Goal: Navigation & Orientation: Find specific page/section

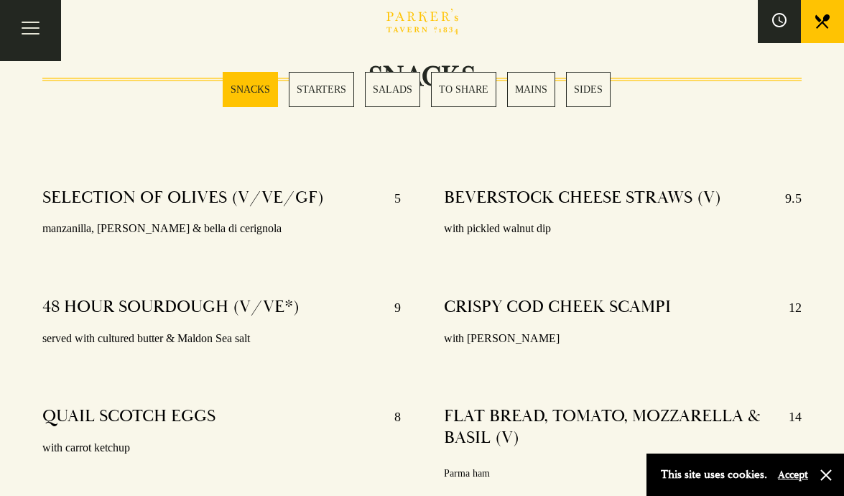
scroll to position [489, 0]
click at [317, 84] on link "STARTERS" at bounding box center [321, 89] width 65 height 35
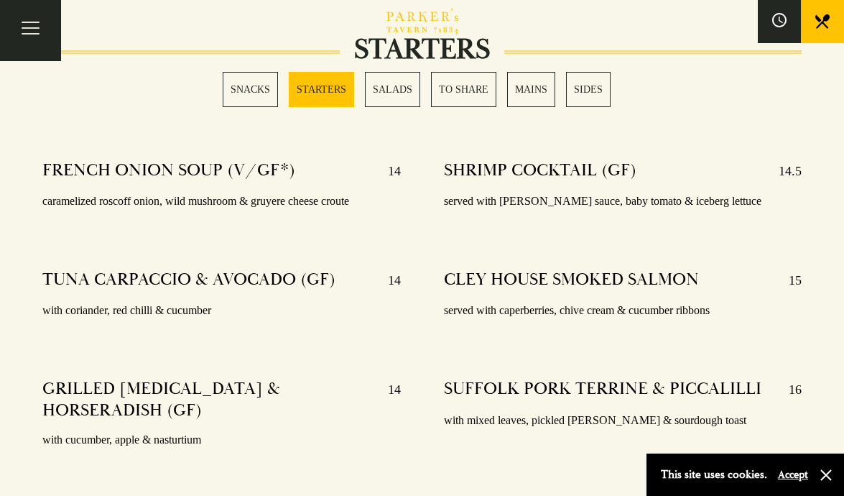
scroll to position [1125, 0]
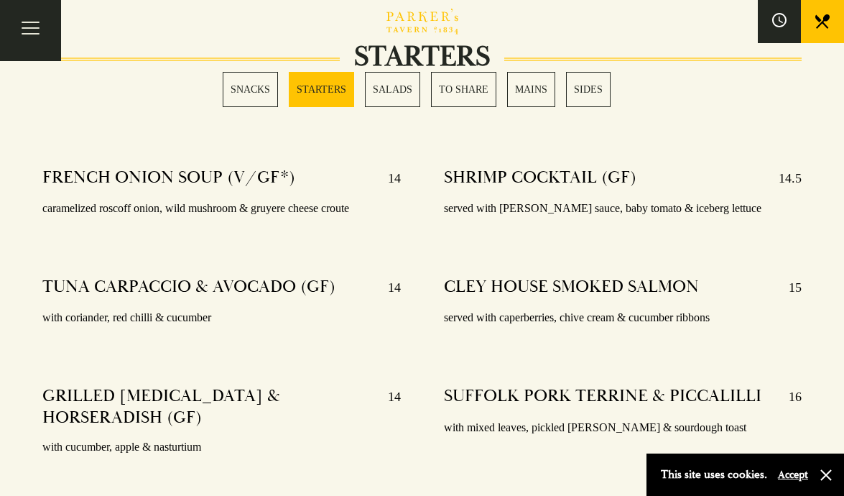
click at [398, 86] on link "SALADS" at bounding box center [392, 89] width 55 height 35
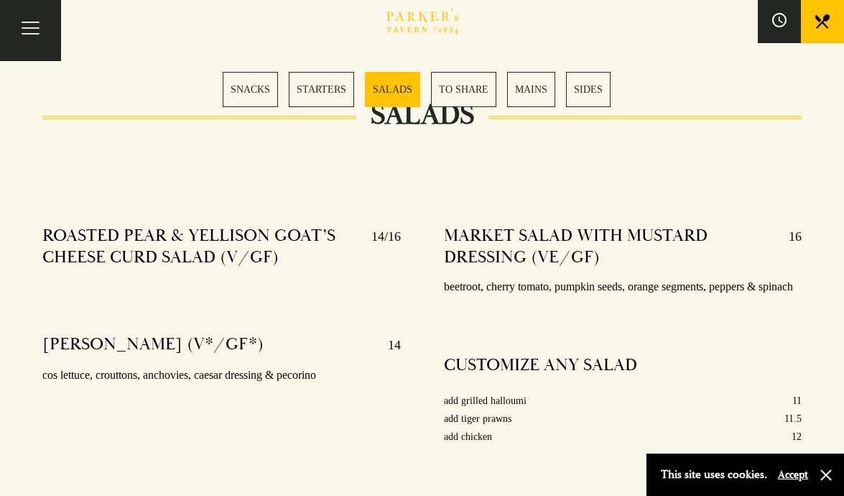
scroll to position [1715, 0]
click at [535, 80] on link "MAINS" at bounding box center [531, 89] width 48 height 35
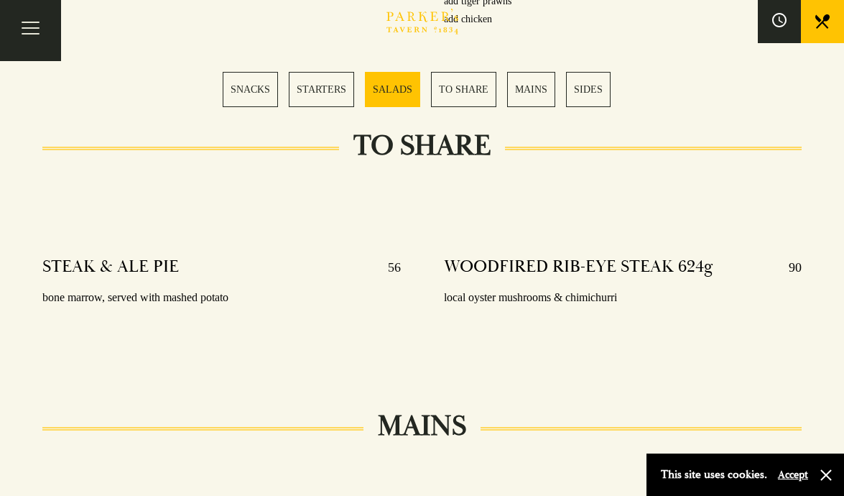
scroll to position [2131, 0]
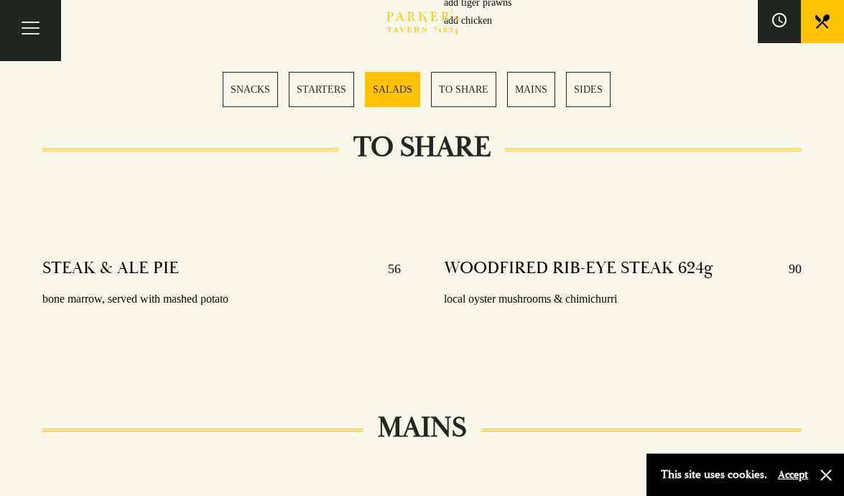
click at [524, 80] on link "MAINS" at bounding box center [531, 89] width 48 height 35
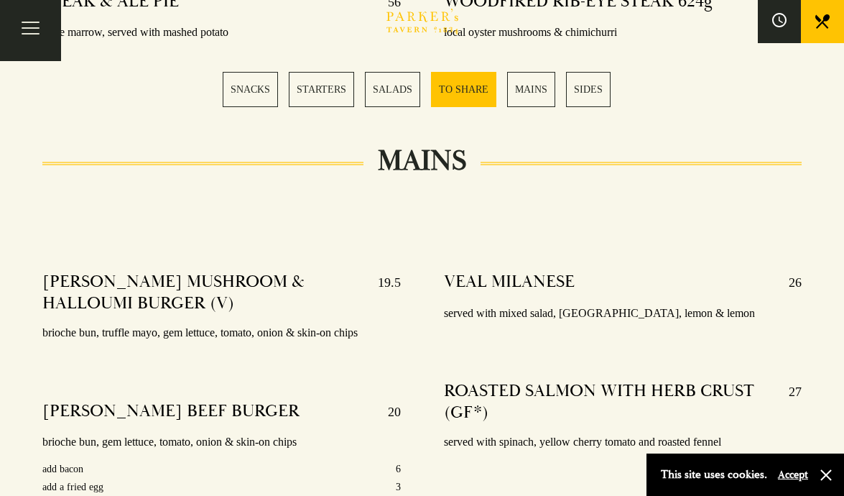
scroll to position [2368, 0]
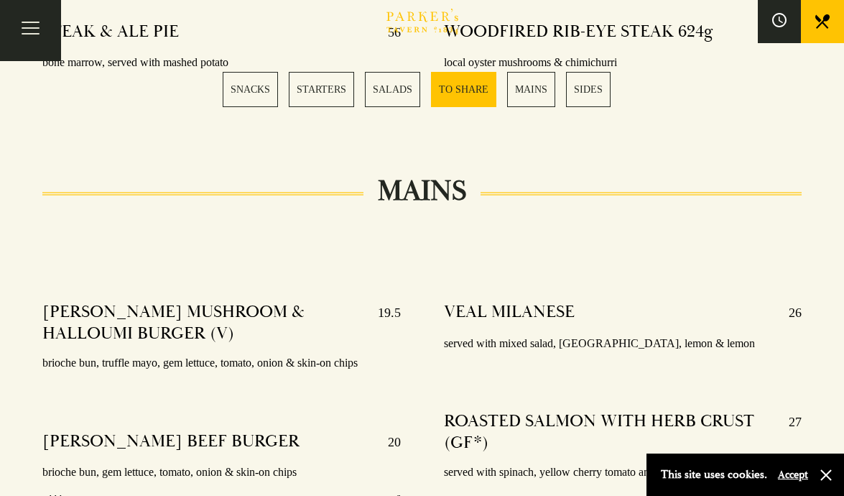
click at [581, 80] on link "SIDES" at bounding box center [588, 89] width 45 height 35
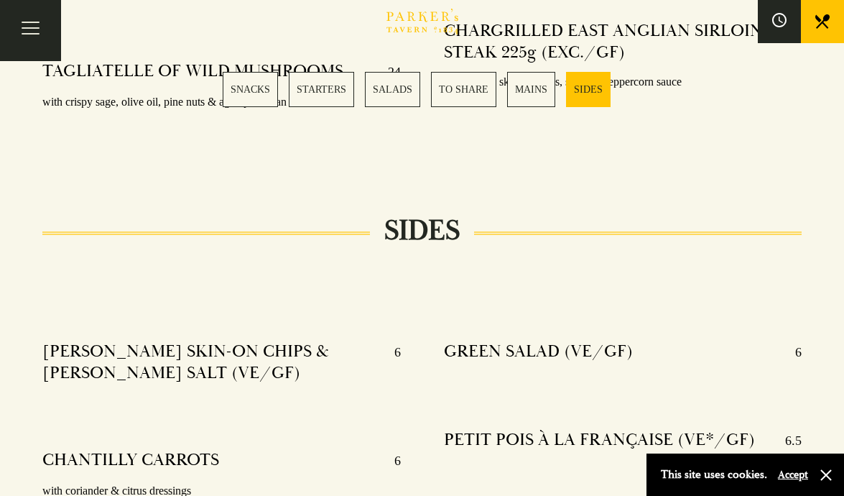
scroll to position [3565, 0]
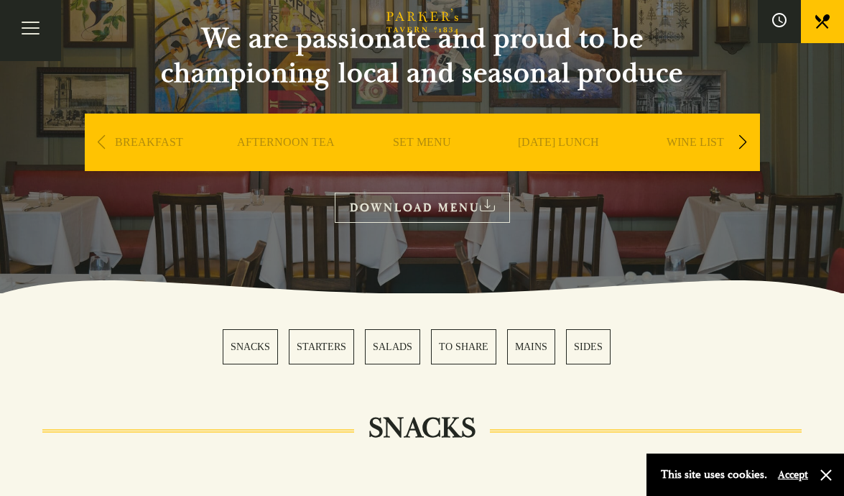
scroll to position [120, 0]
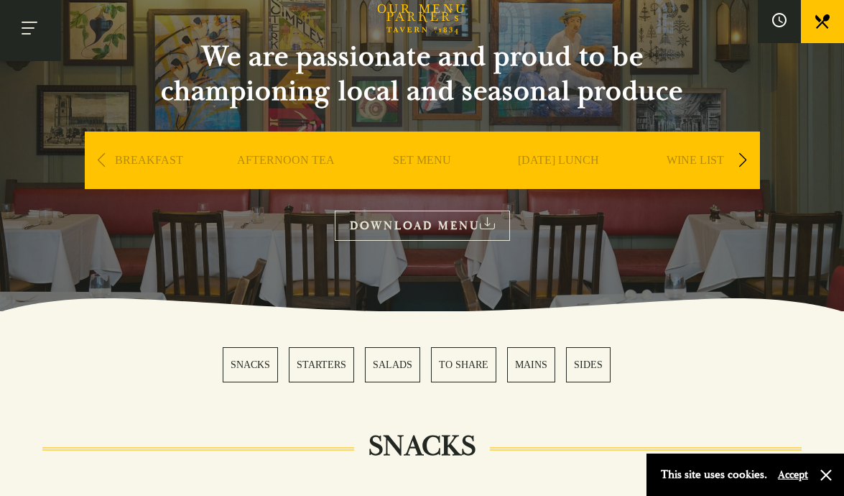
click at [27, 21] on button "Toggle navigation" at bounding box center [30, 30] width 61 height 61
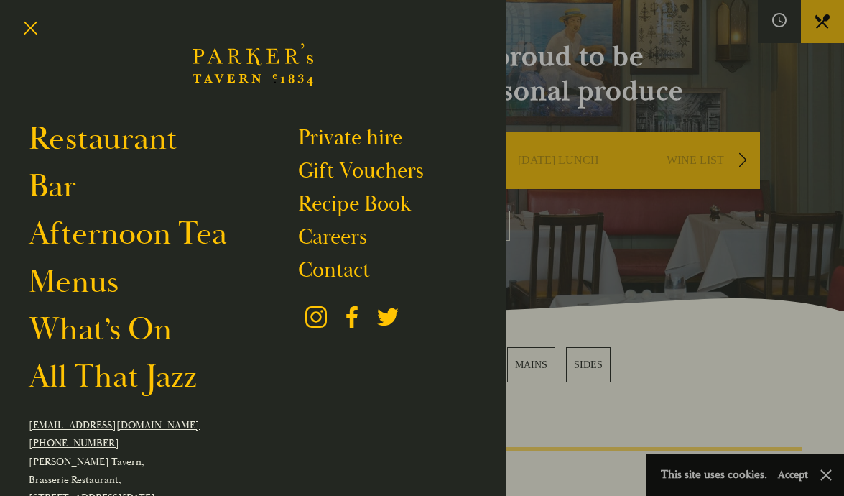
click at [605, 175] on div at bounding box center [422, 248] width 844 height 496
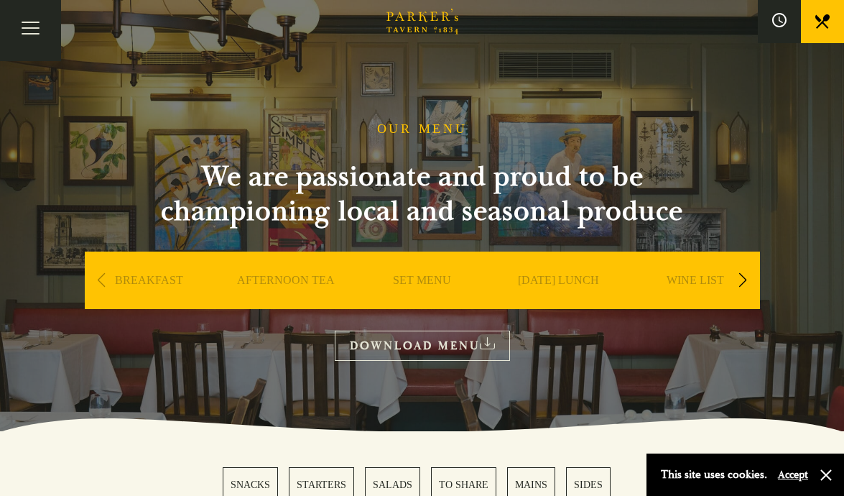
scroll to position [0, 0]
click at [813, 10] on link at bounding box center [822, 21] width 43 height 43
